Goal: Transaction & Acquisition: Purchase product/service

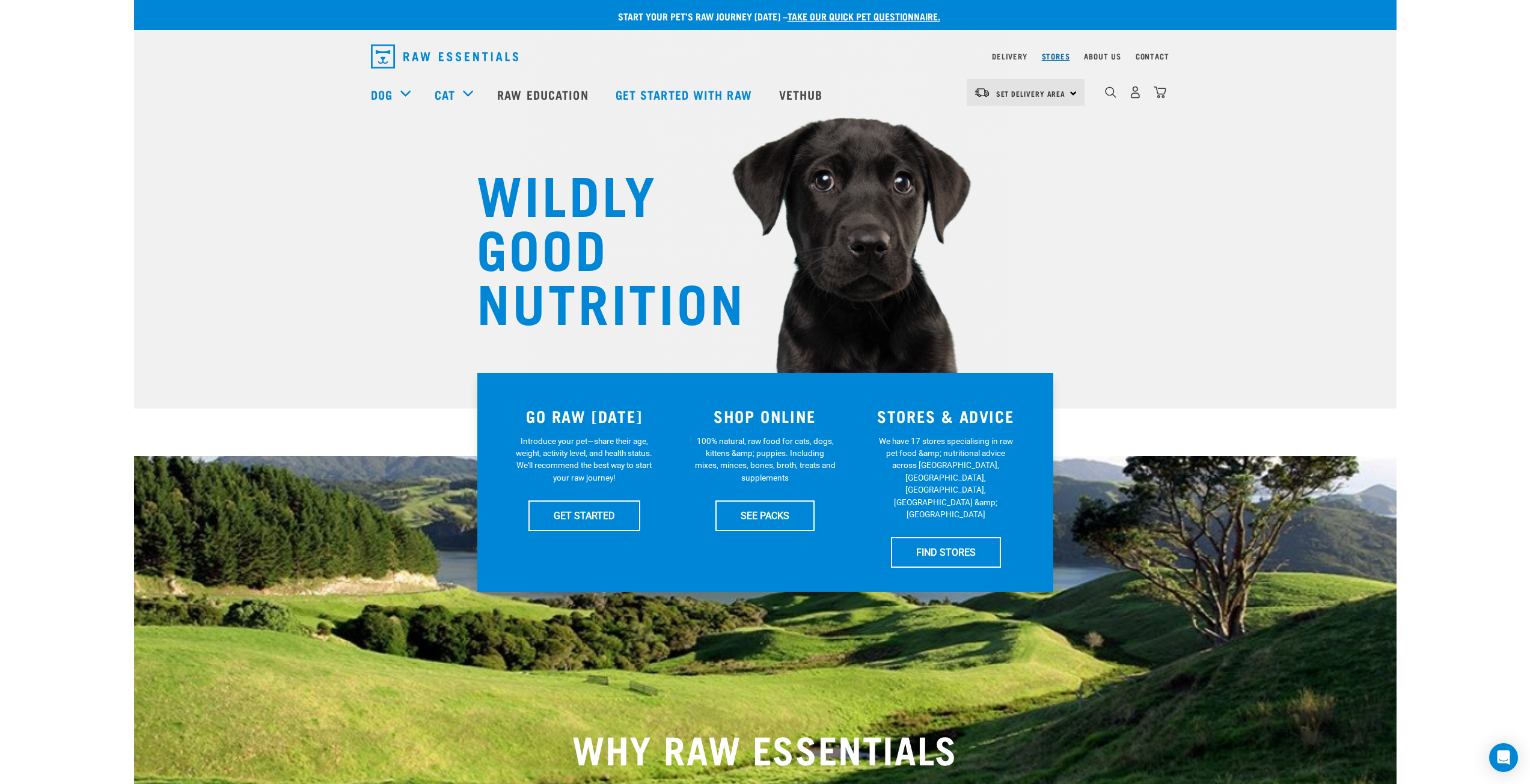
click at [1049, 54] on link "Stores" at bounding box center [1056, 56] width 28 height 4
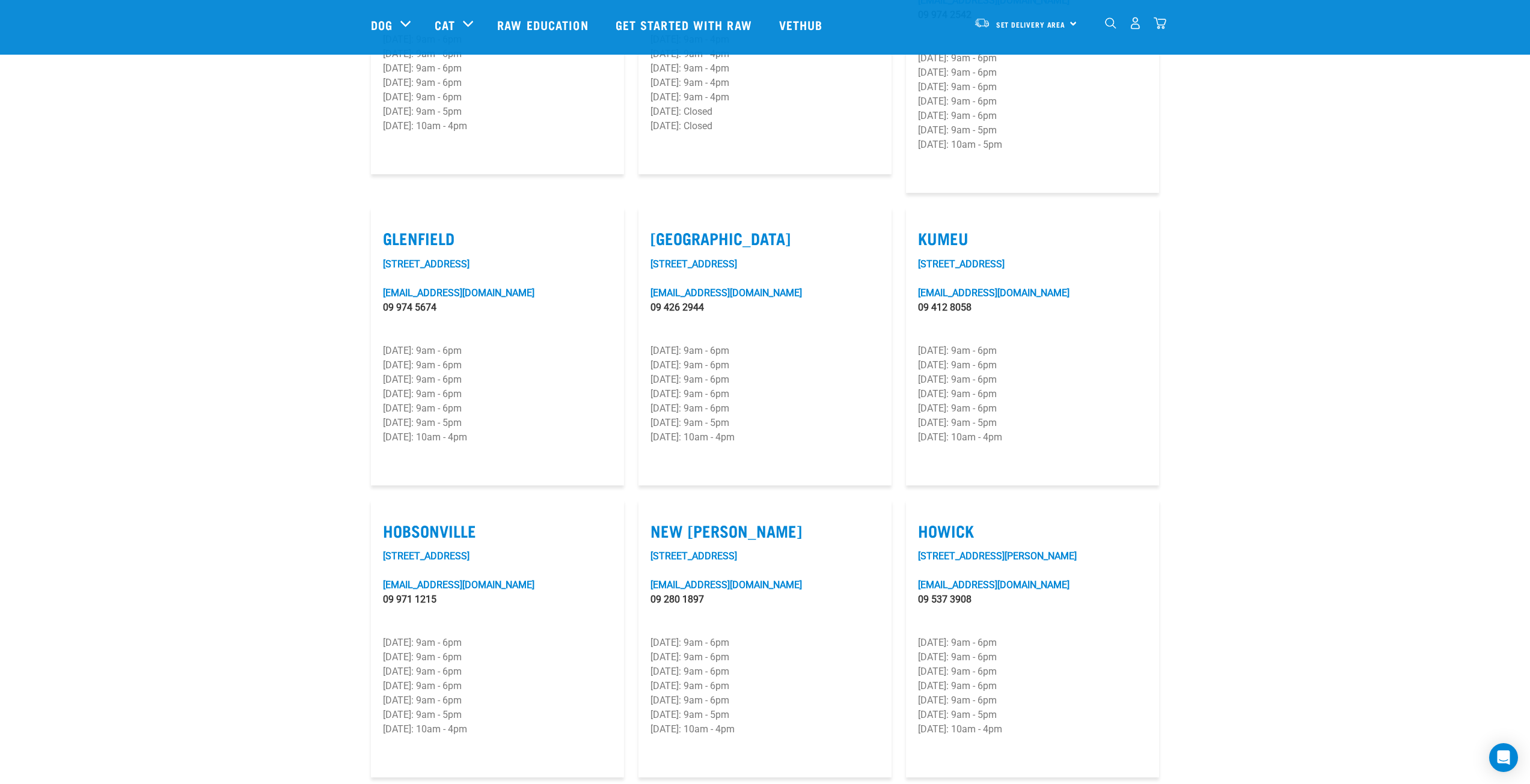
scroll to position [361, 0]
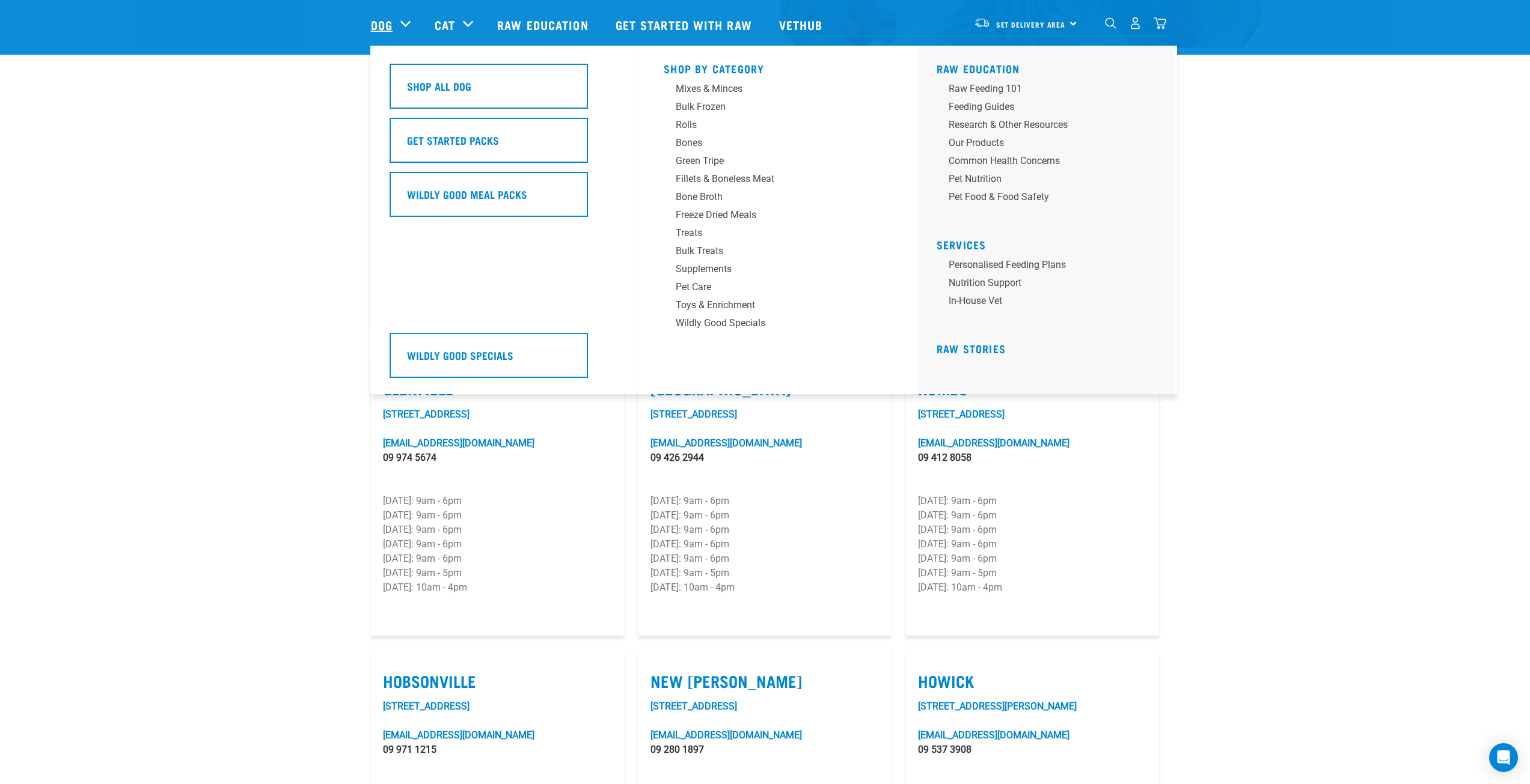
click at [374, 19] on link "Dog" at bounding box center [381, 25] width 22 height 18
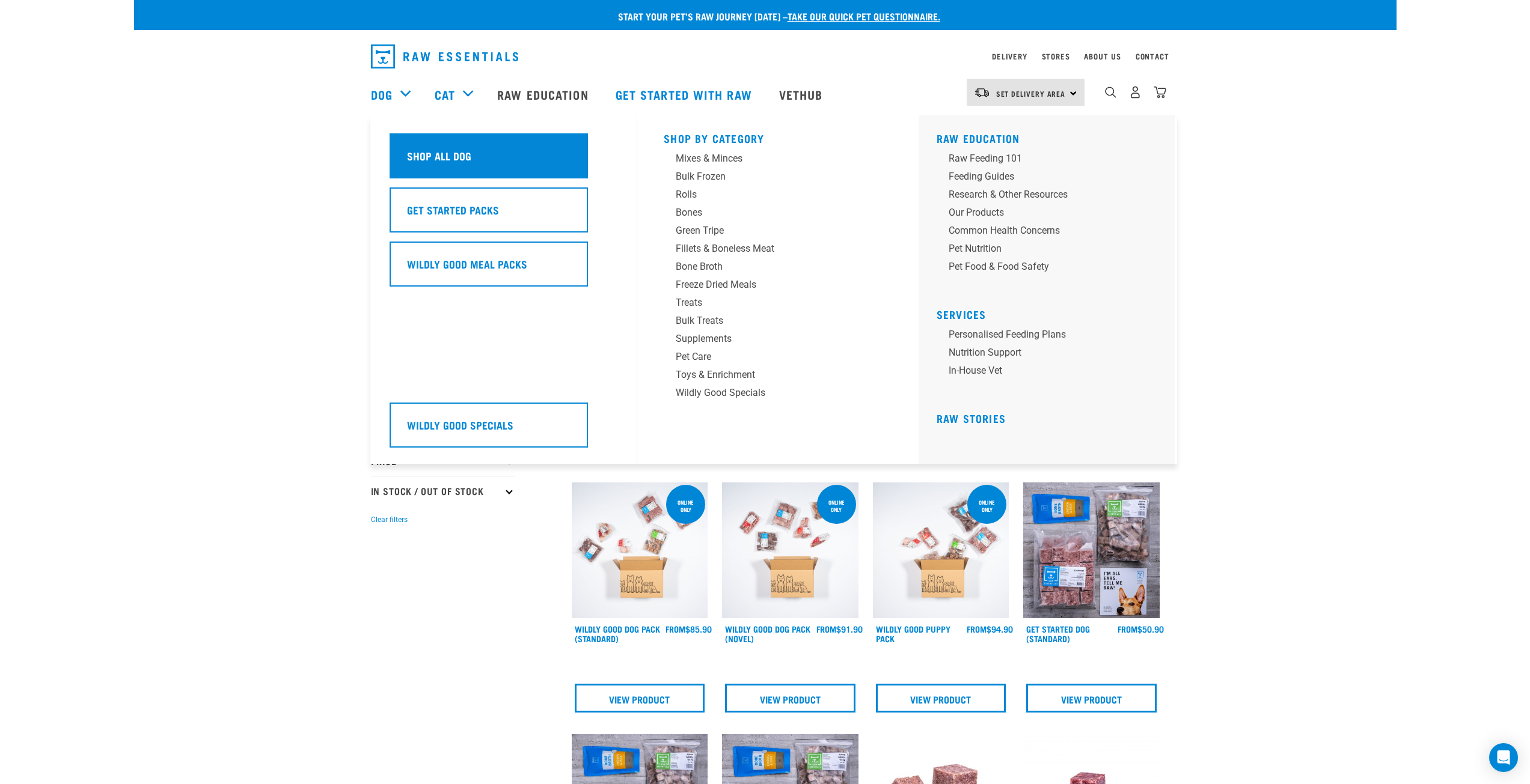
click at [427, 157] on h5 "Shop All Dog" at bounding box center [438, 156] width 64 height 15
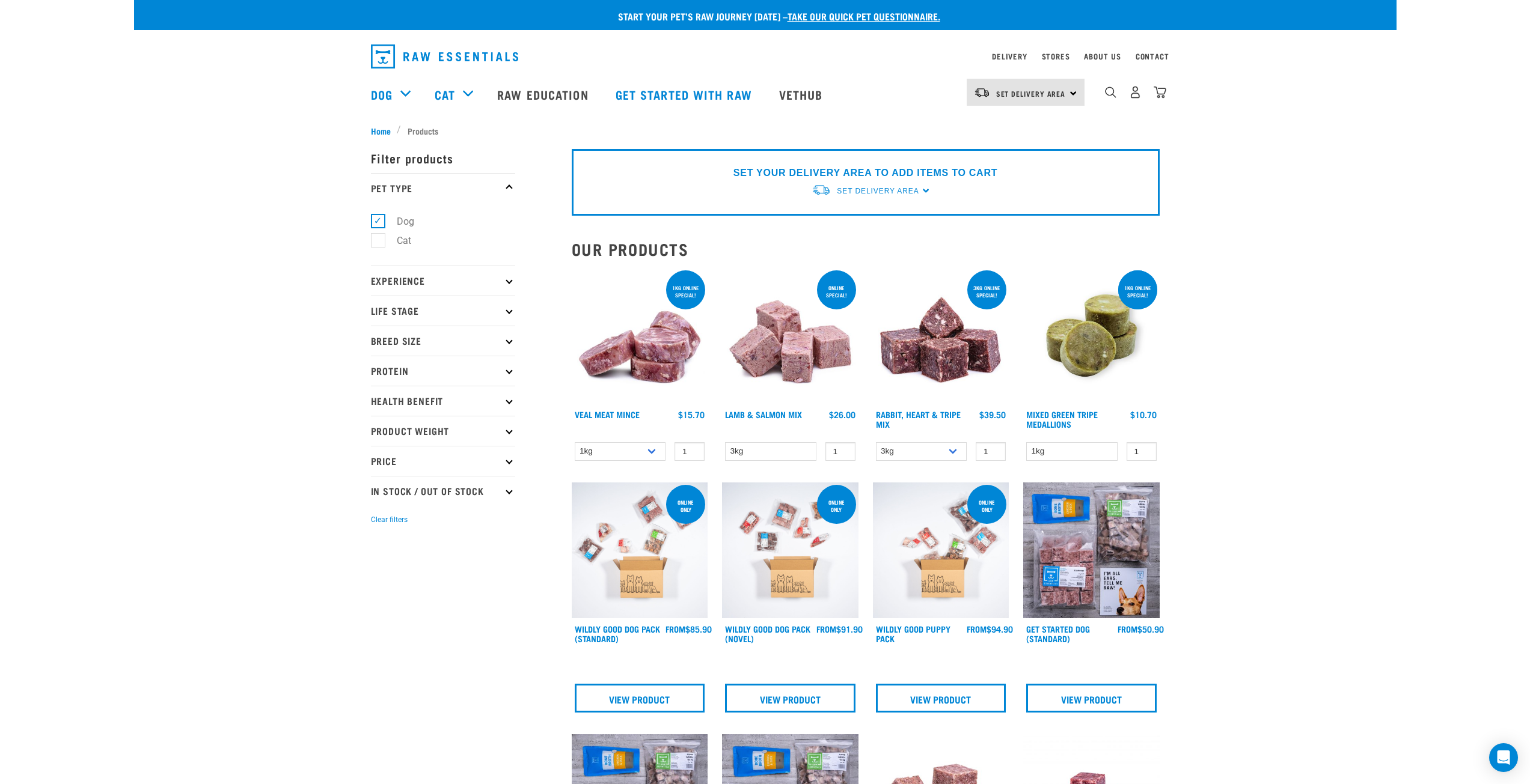
click at [505, 340] on icon at bounding box center [508, 340] width 6 height 6
click at [380, 392] on label "Medium Dogs" at bounding box center [419, 393] width 84 height 15
click at [378, 392] on input "Medium Dogs" at bounding box center [374, 390] width 8 height 8
checkbox input "true"
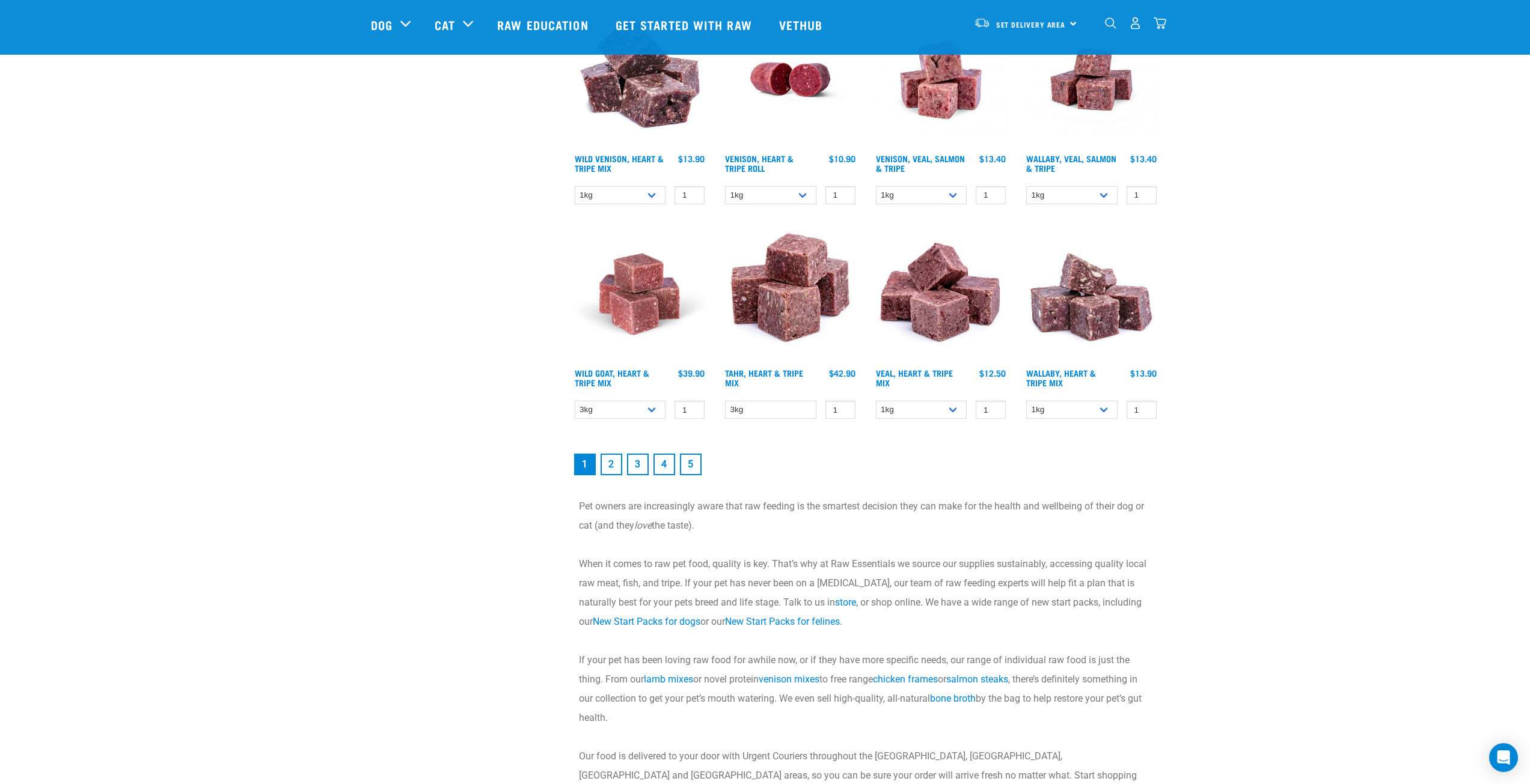
scroll to position [1502, 0]
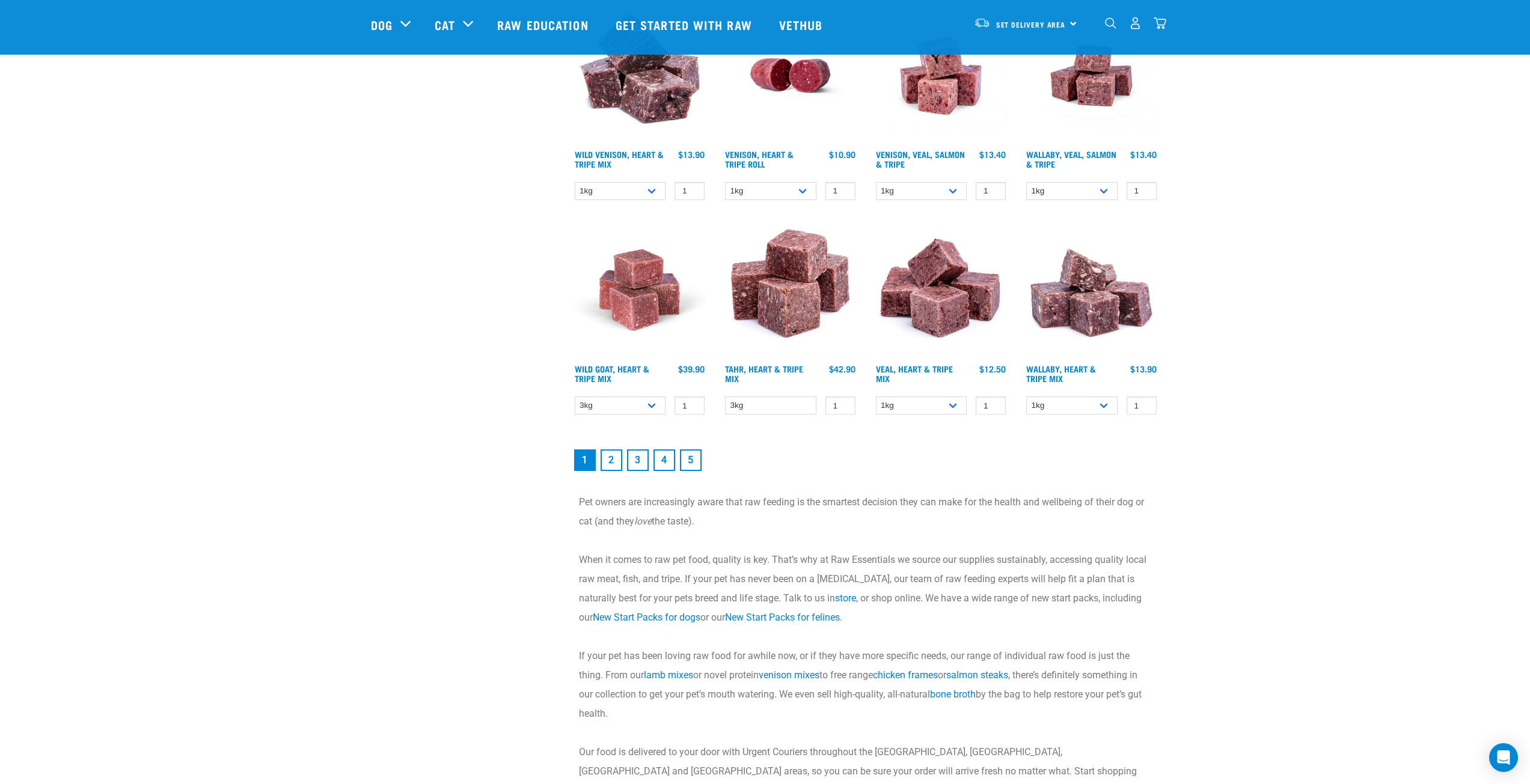
click at [611, 454] on link "2" at bounding box center [611, 460] width 22 height 22
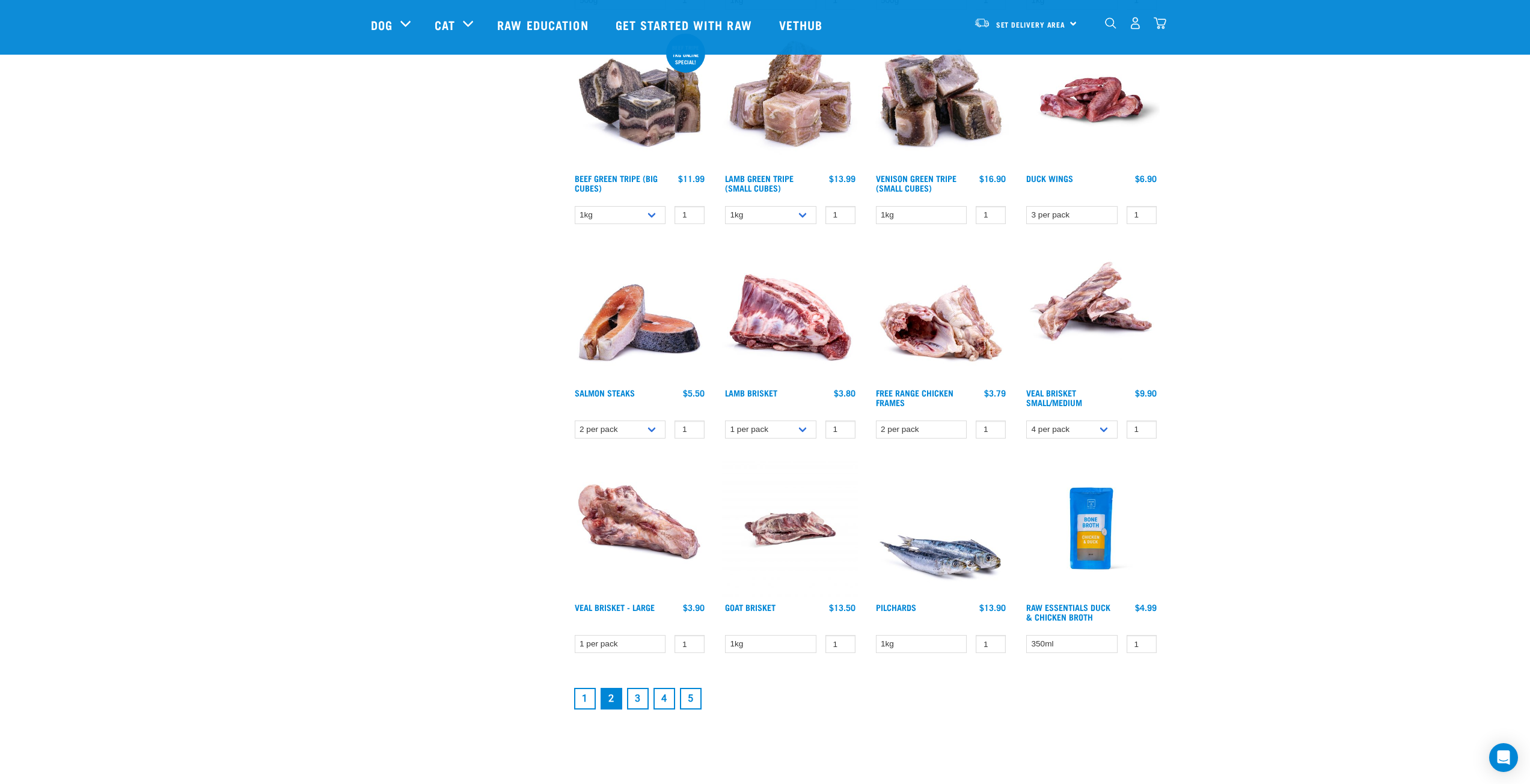
scroll to position [1262, 0]
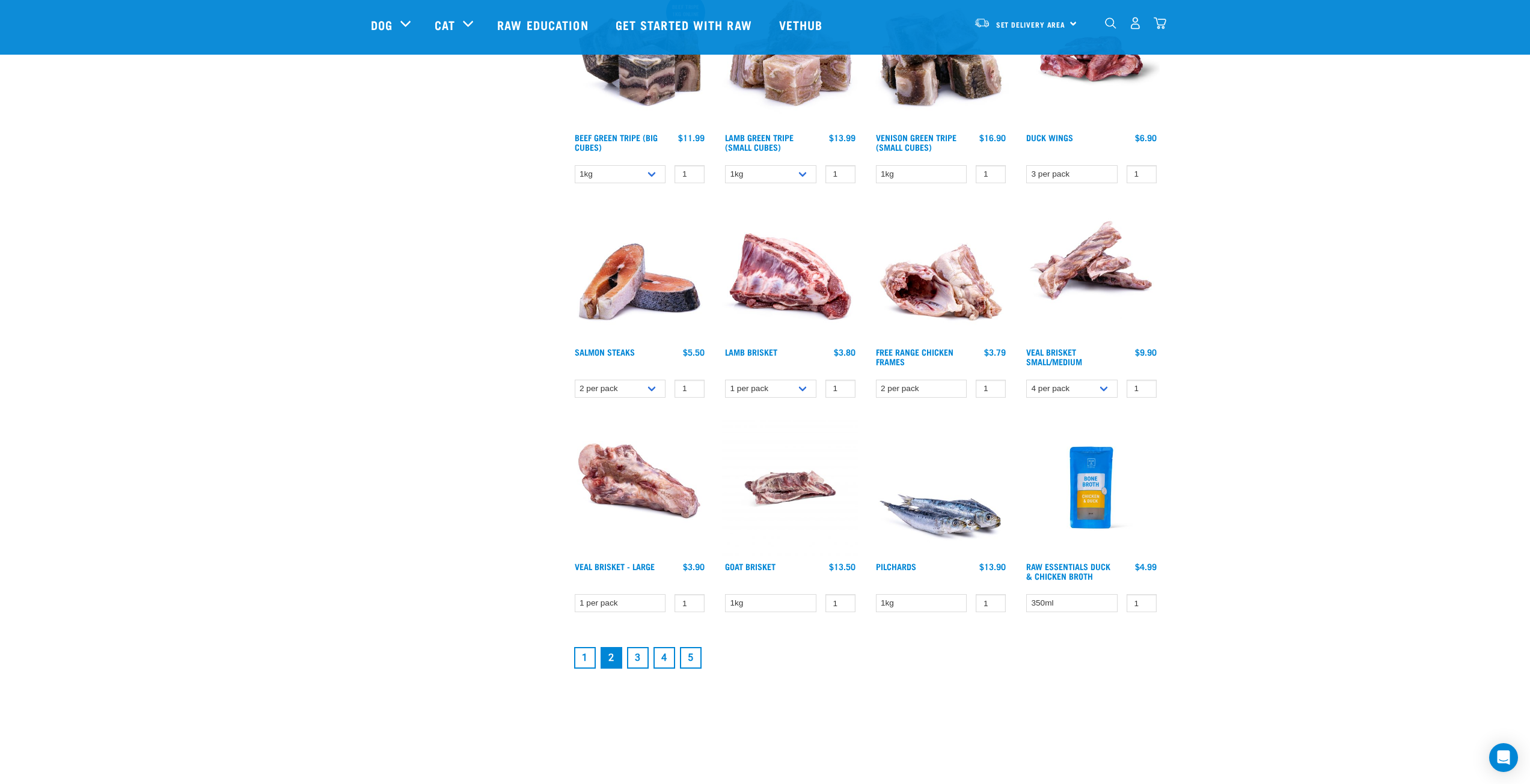
click at [638, 653] on link "3" at bounding box center [638, 658] width 22 height 22
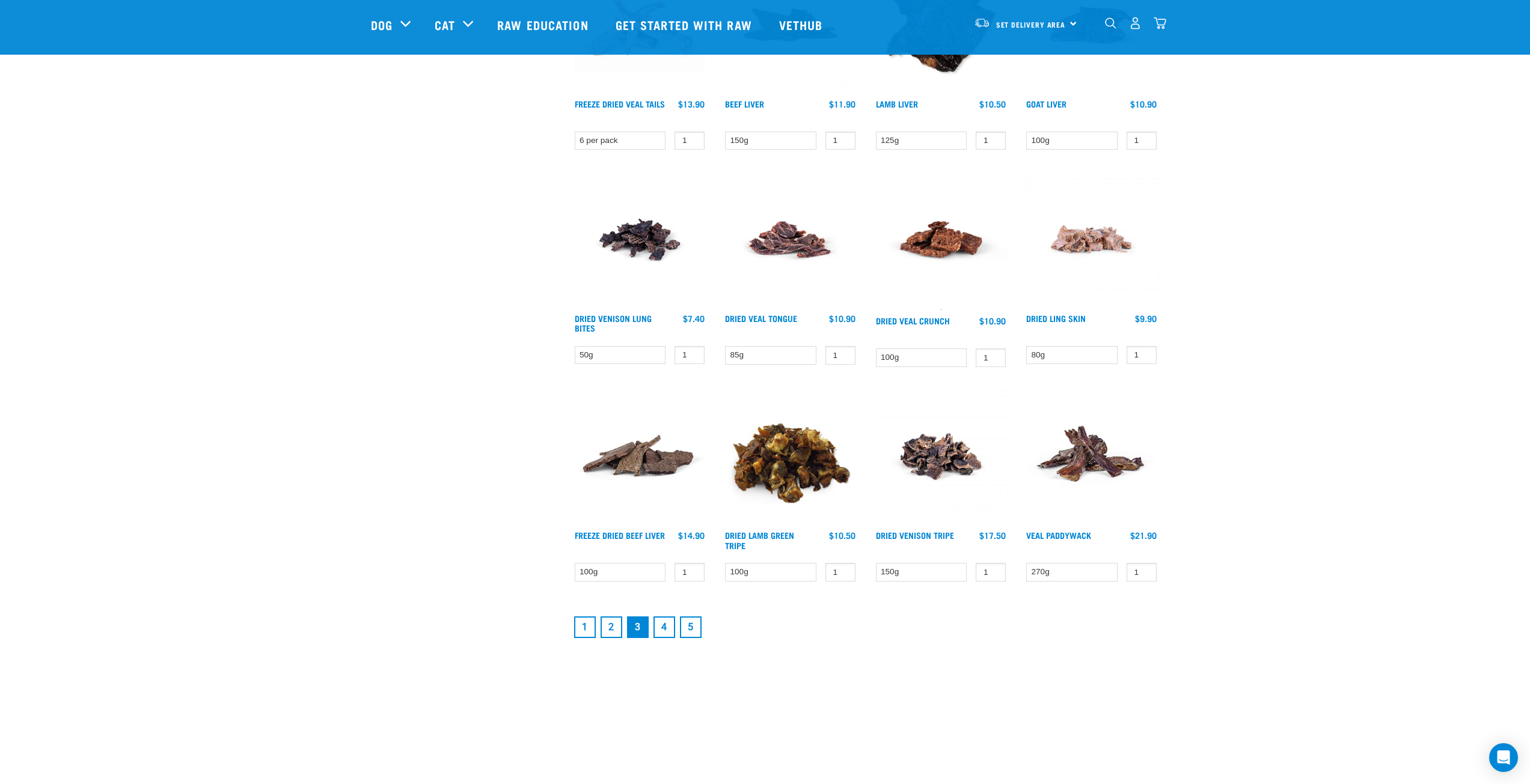
scroll to position [1322, 0]
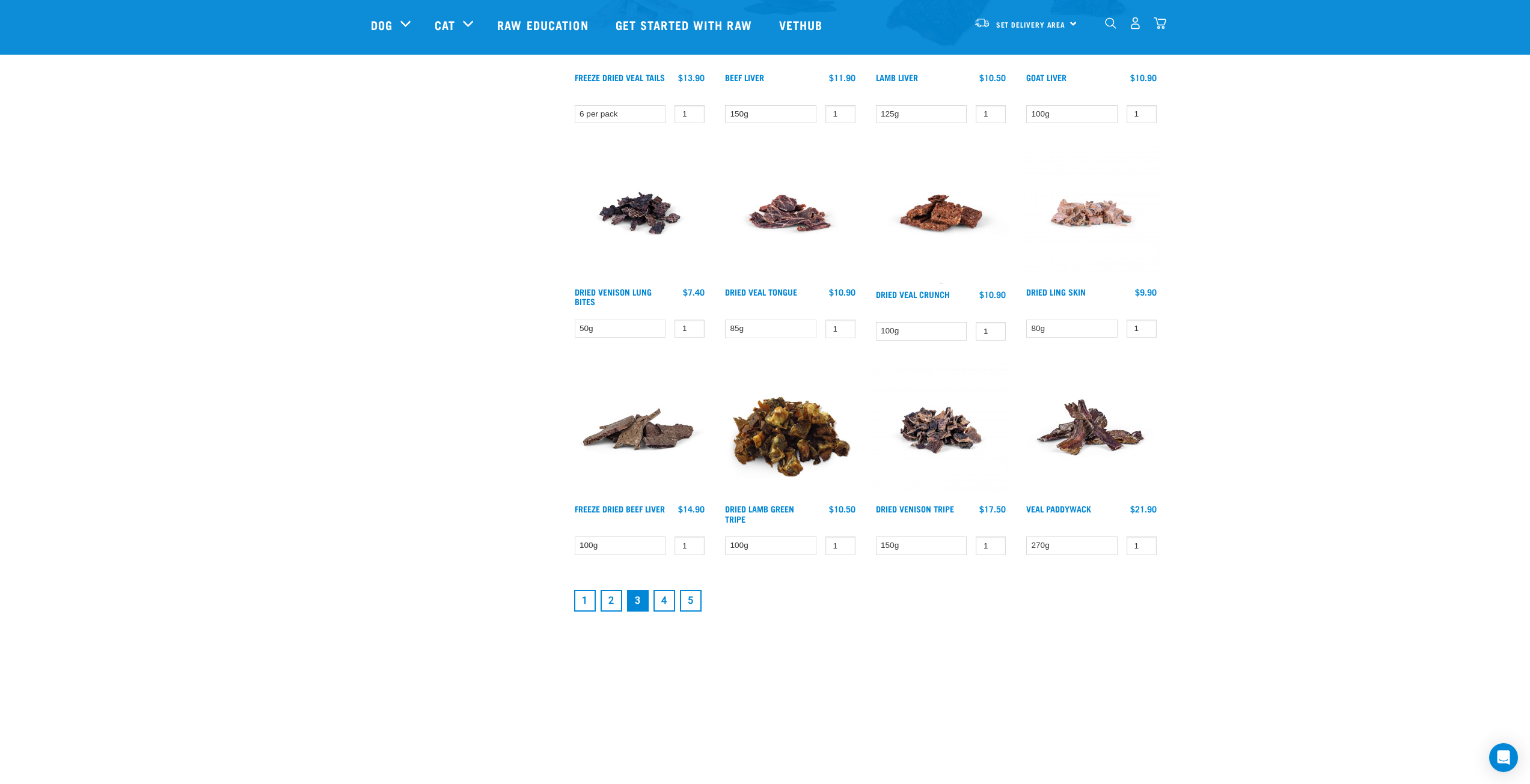
click at [669, 600] on link "4" at bounding box center [664, 601] width 22 height 22
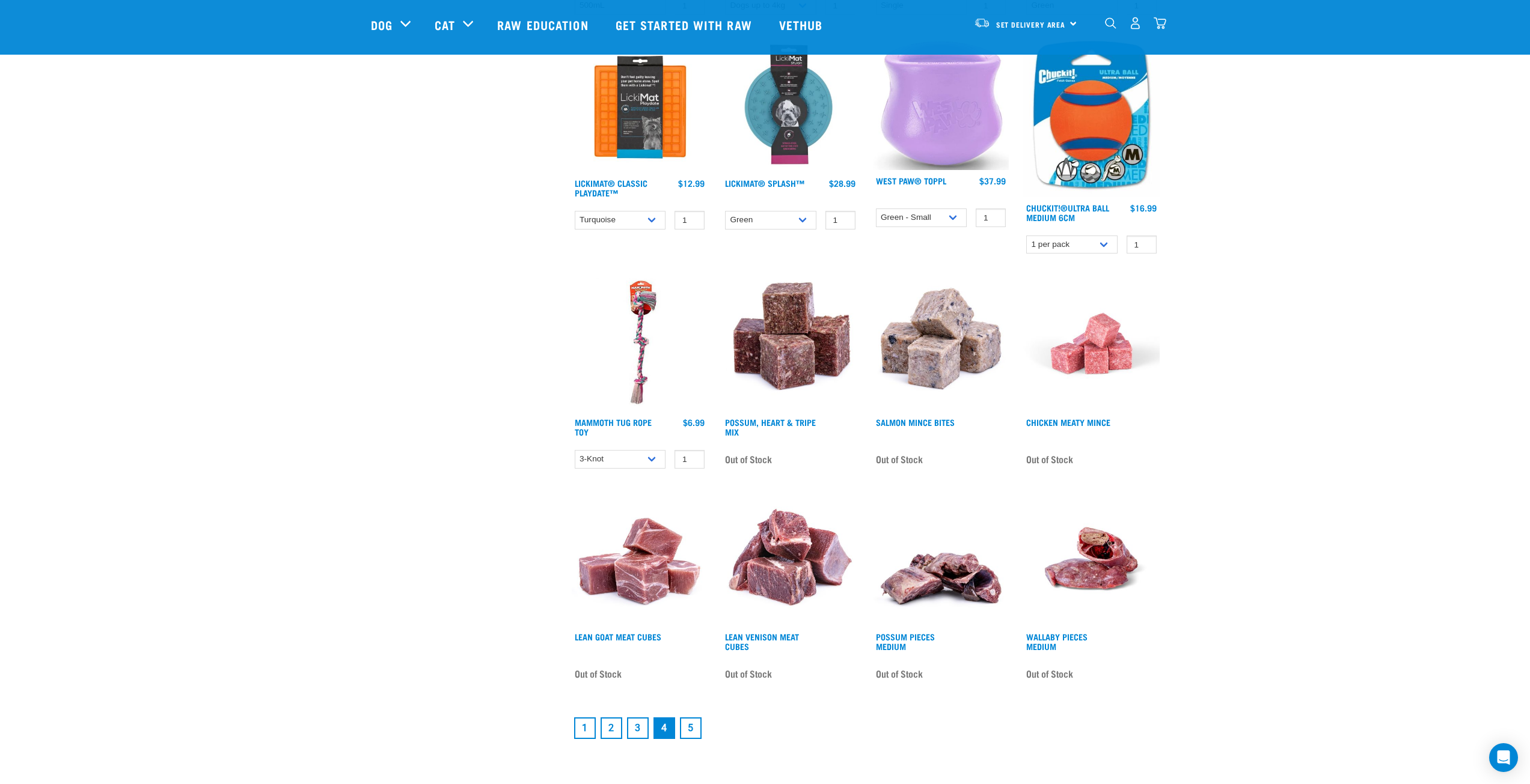
scroll to position [1322, 0]
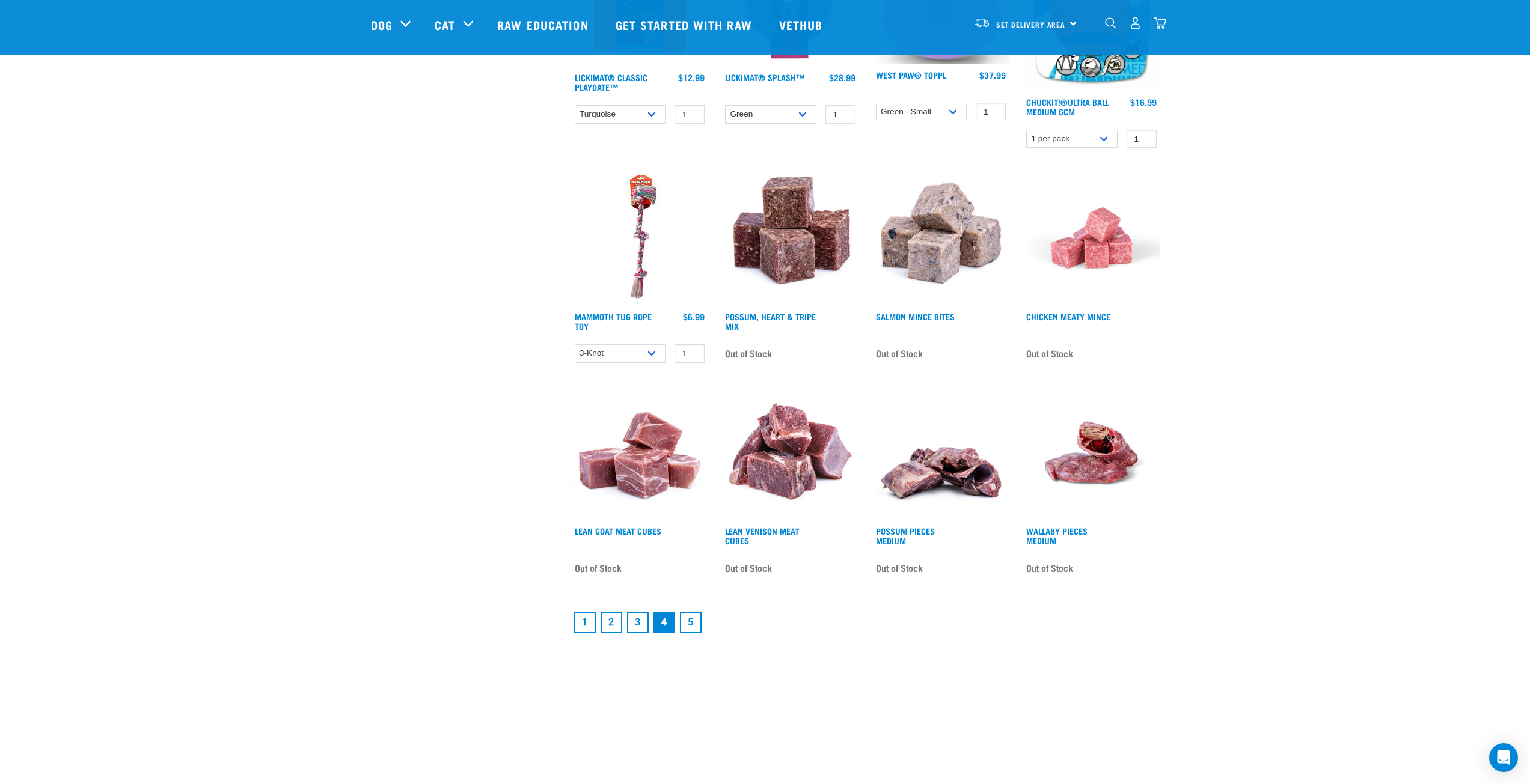
click at [696, 623] on link "5" at bounding box center [691, 622] width 22 height 22
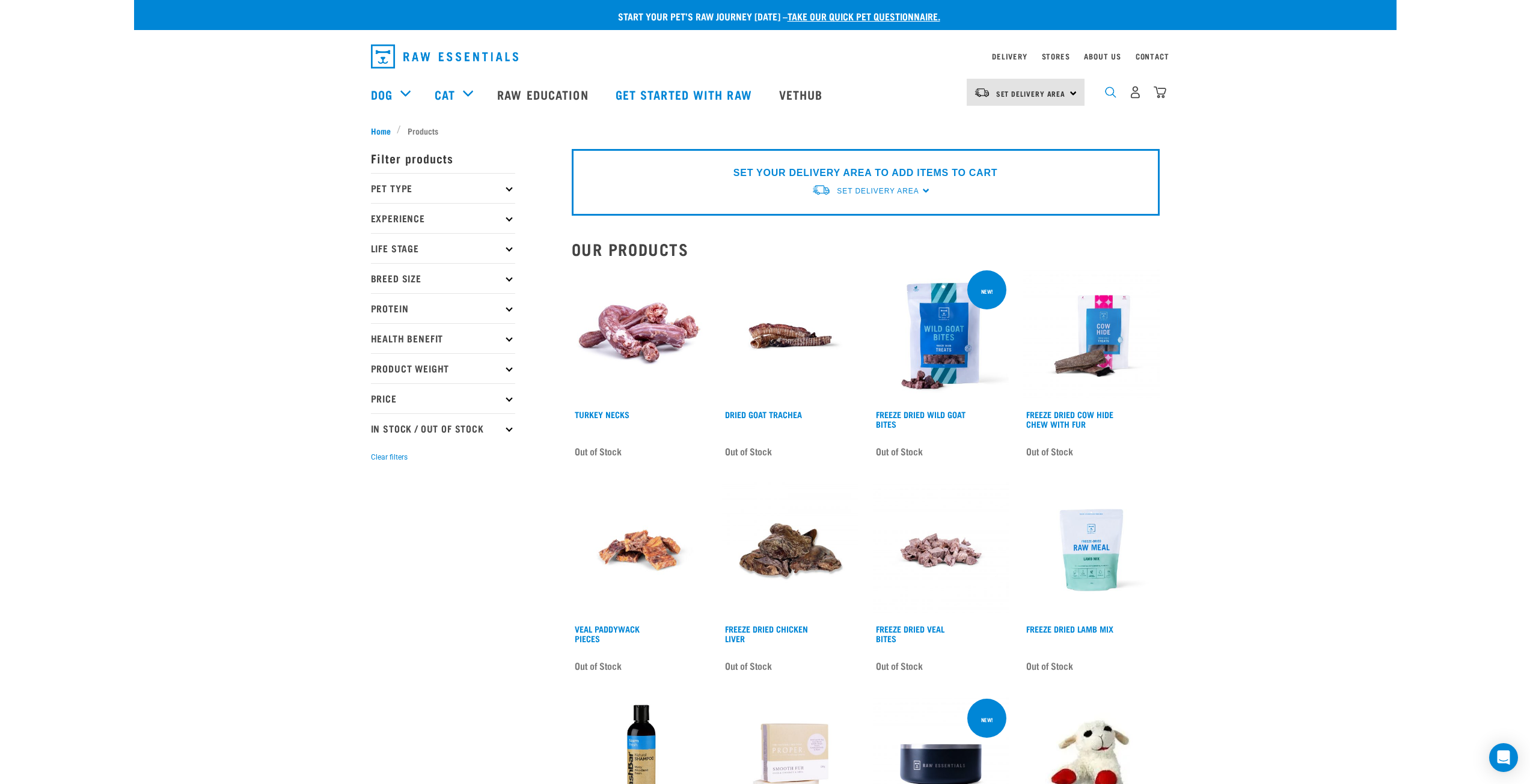
click at [1109, 94] on img "dropdown navigation" at bounding box center [1111, 92] width 11 height 11
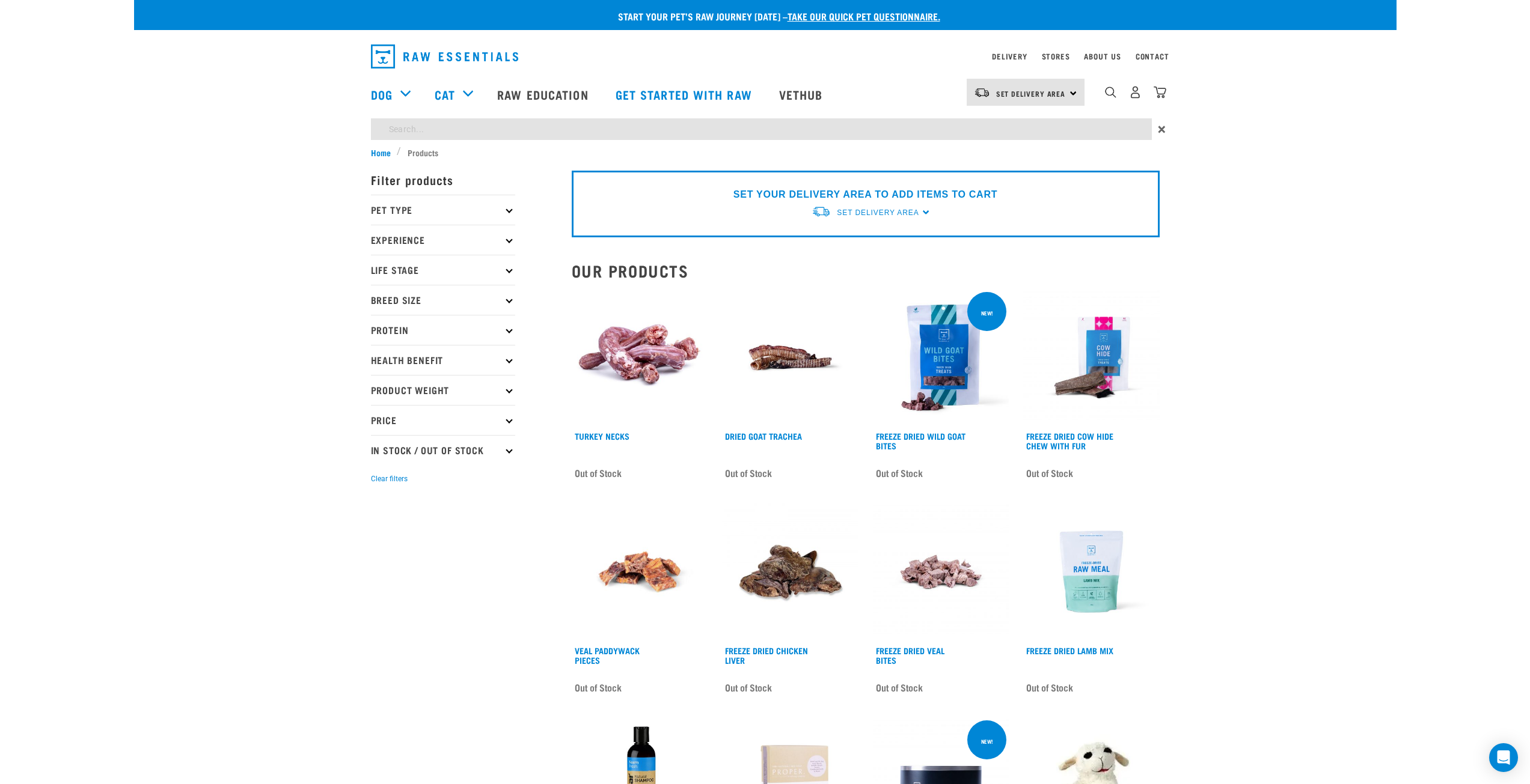
click at [430, 135] on div "Start your pet’s raw journey today – take our quick pet questionnaire. Delivery…" at bounding box center [765, 592] width 1262 height 1184
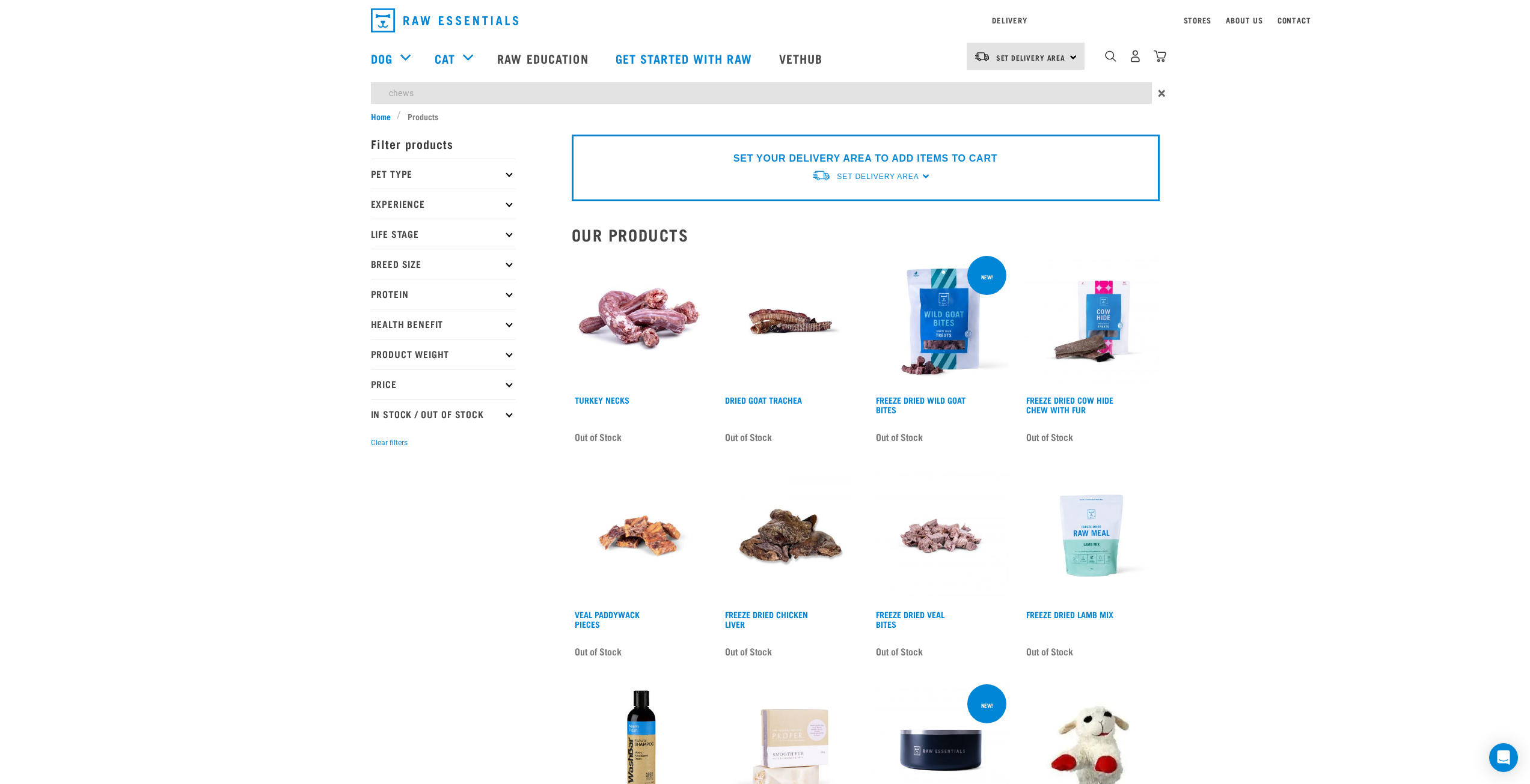
type input "chews"
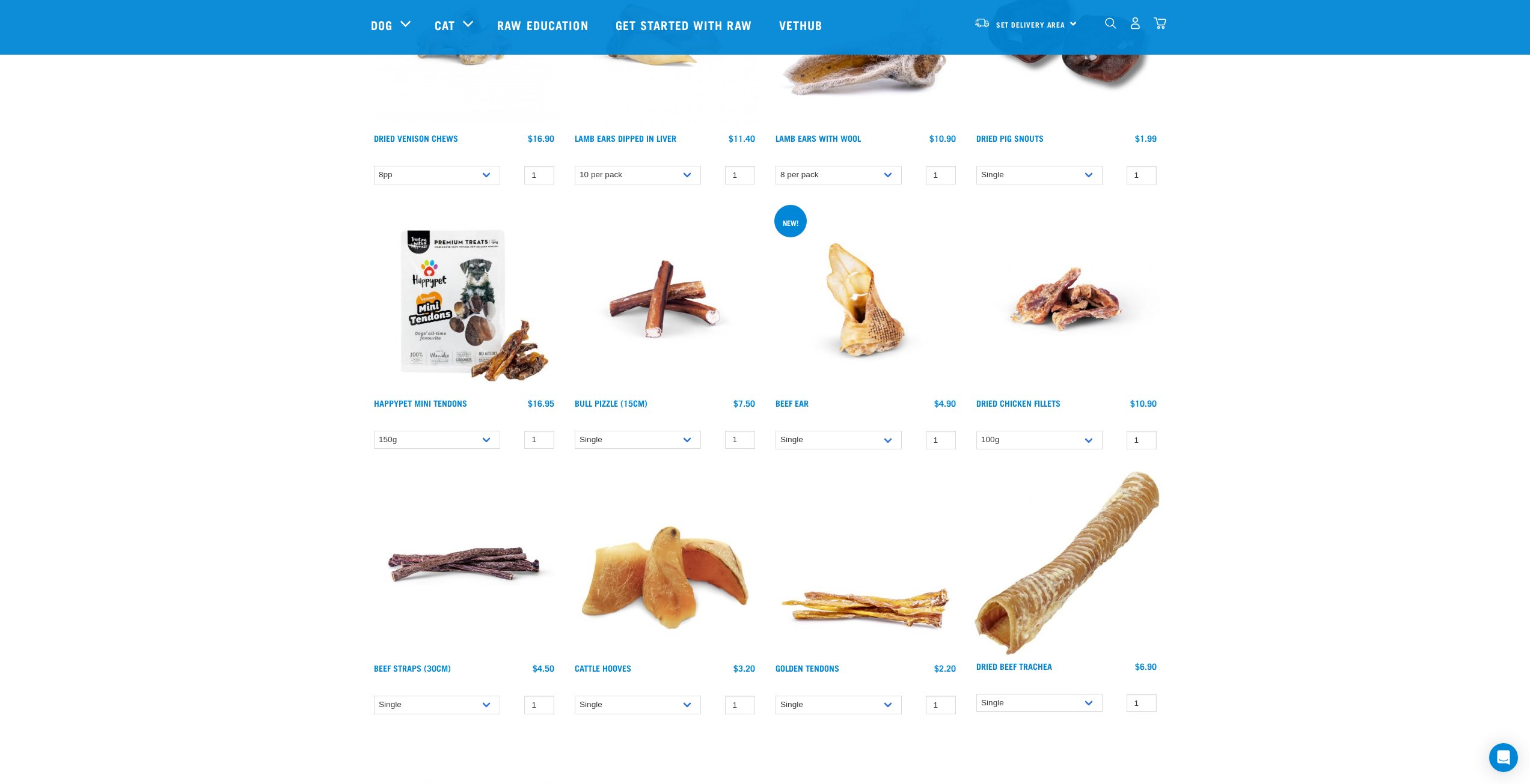
scroll to position [240, 0]
click at [662, 299] on img at bounding box center [665, 300] width 186 height 186
